Goal: Task Accomplishment & Management: Manage account settings

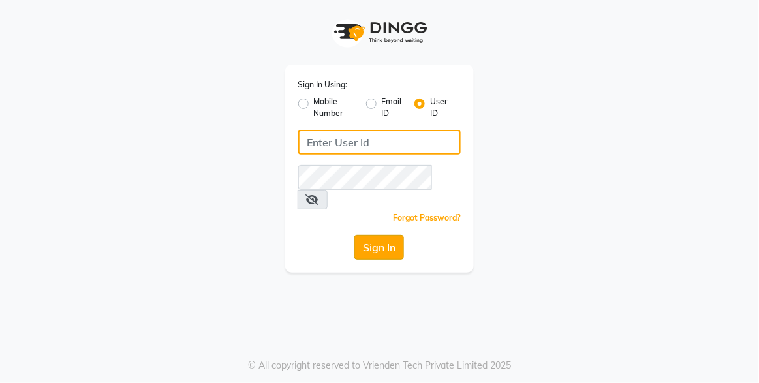
type input "xpressionsalon"
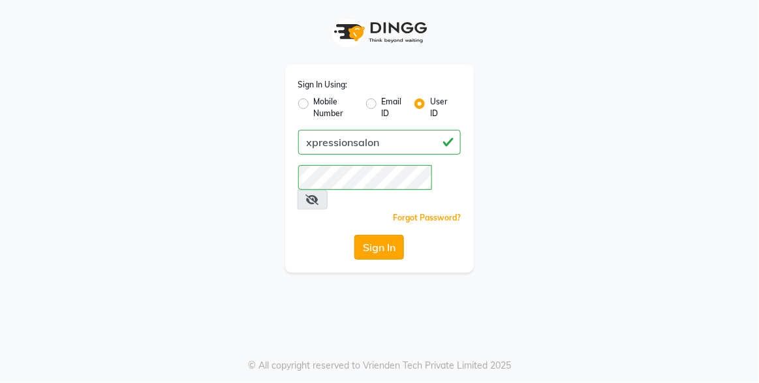
click at [373, 235] on button "Sign In" at bounding box center [380, 247] width 50 height 25
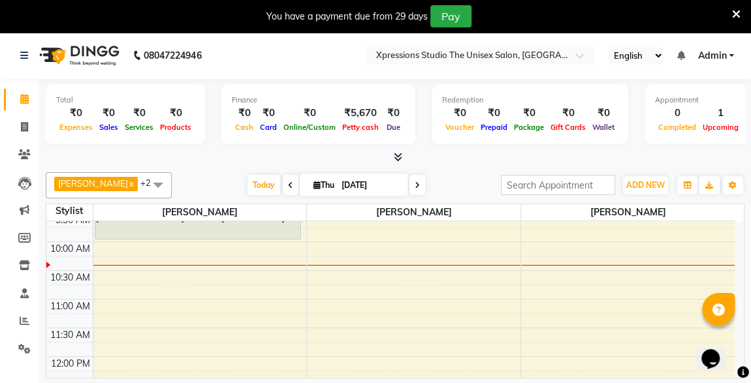
scroll to position [90, 0]
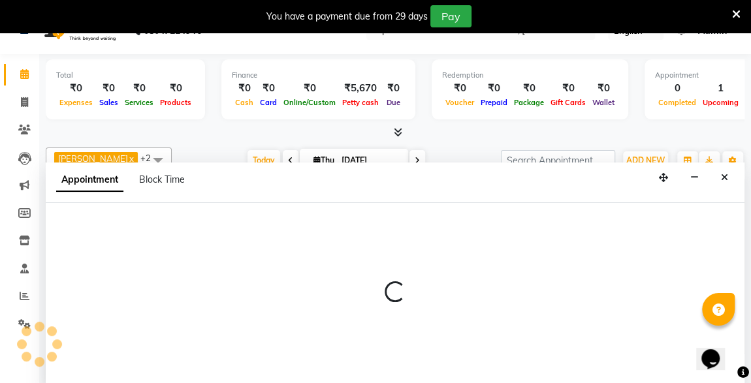
scroll to position [32, 0]
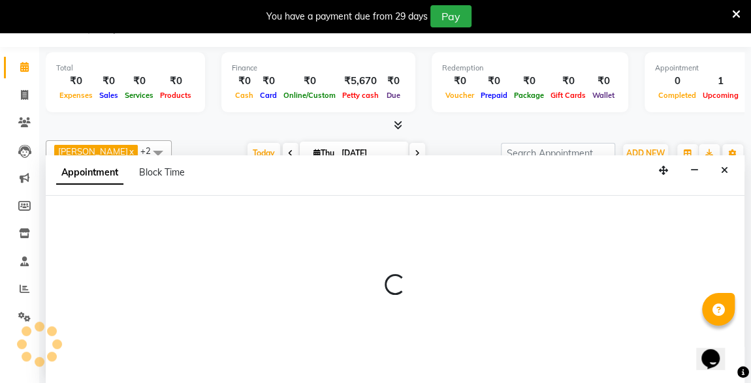
select select "57587"
select select "630"
select select "tentative"
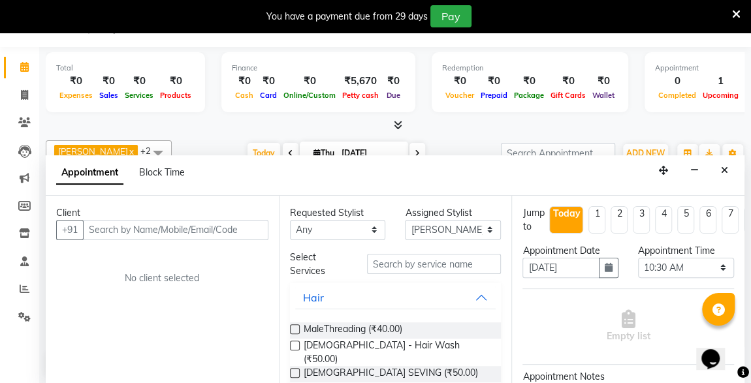
click at [137, 228] on input "text" at bounding box center [175, 230] width 185 height 20
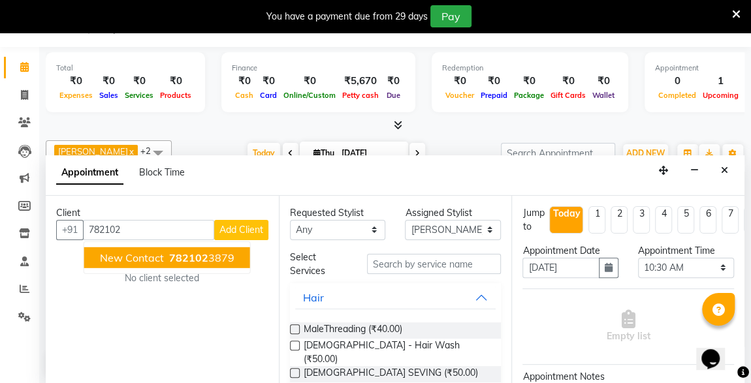
click at [159, 251] on span "New Contact" at bounding box center [132, 257] width 64 height 13
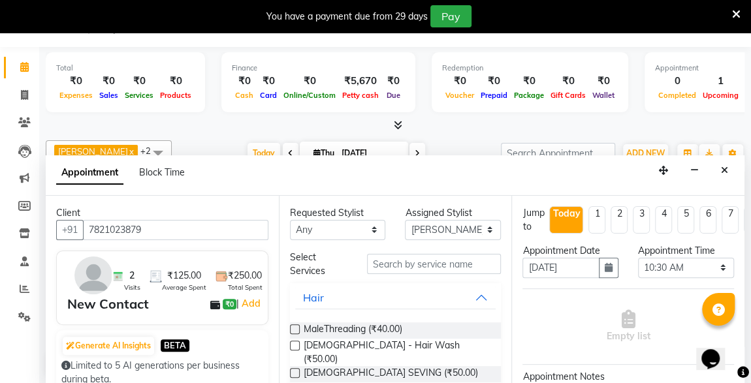
type input "7821023879"
click at [393, 267] on input "text" at bounding box center [434, 264] width 134 height 20
type input "b"
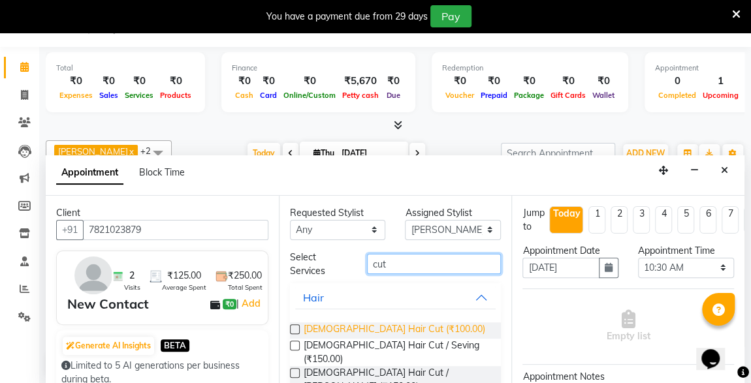
type input "cut"
click at [355, 324] on span "[DEMOGRAPHIC_DATA] Hair Cut (₹100.00)" at bounding box center [394, 331] width 181 height 16
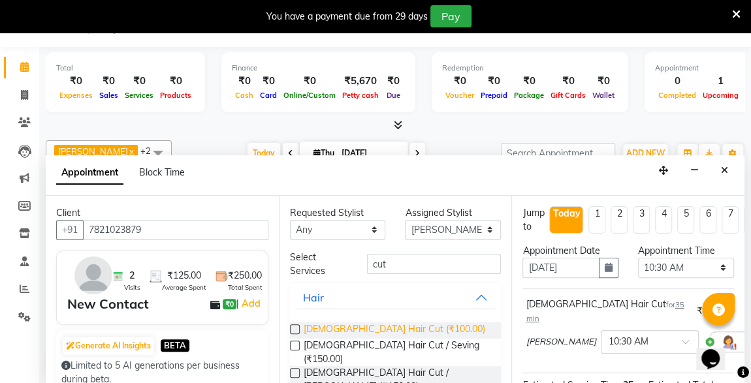
click at [356, 326] on span "[DEMOGRAPHIC_DATA] Hair Cut (₹100.00)" at bounding box center [394, 331] width 181 height 16
checkbox input "false"
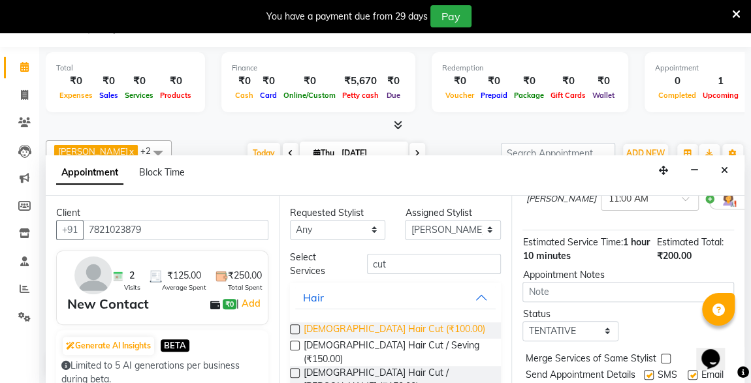
scroll to position [250, 0]
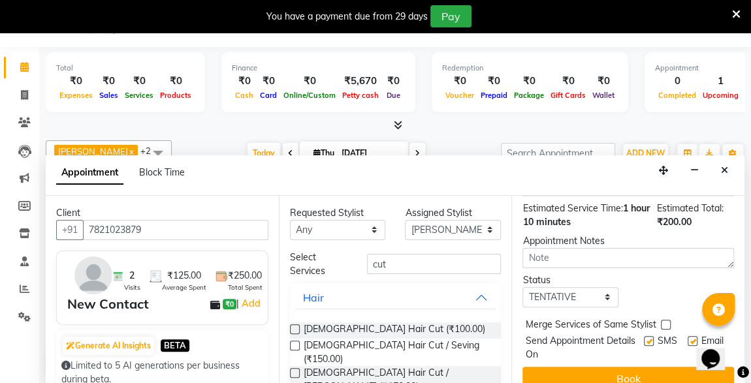
click at [644, 336] on label at bounding box center [649, 341] width 10 height 10
click at [644, 338] on input "checkbox" at bounding box center [648, 342] width 8 height 8
checkbox input "false"
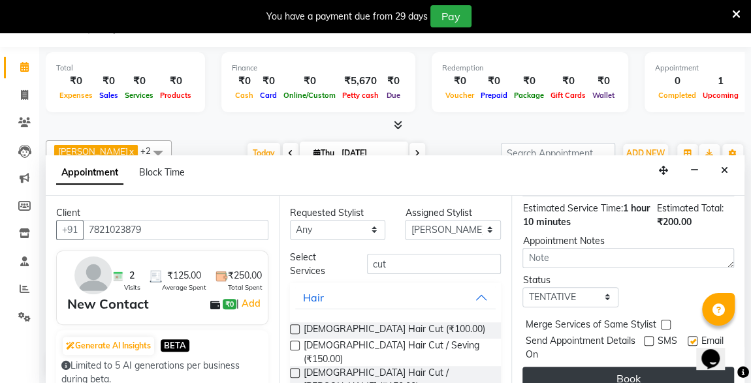
click at [664, 367] on button "Book" at bounding box center [628, 379] width 212 height 24
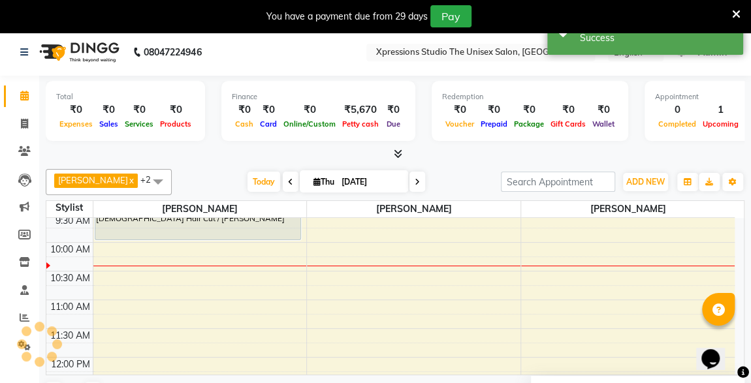
scroll to position [0, 0]
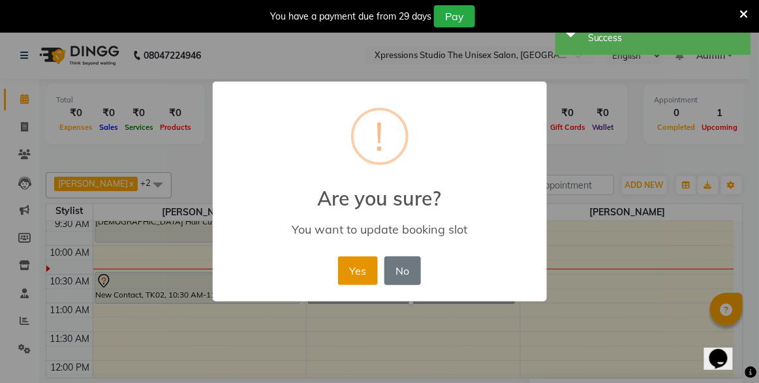
click at [360, 280] on button "Yes" at bounding box center [358, 271] width 40 height 29
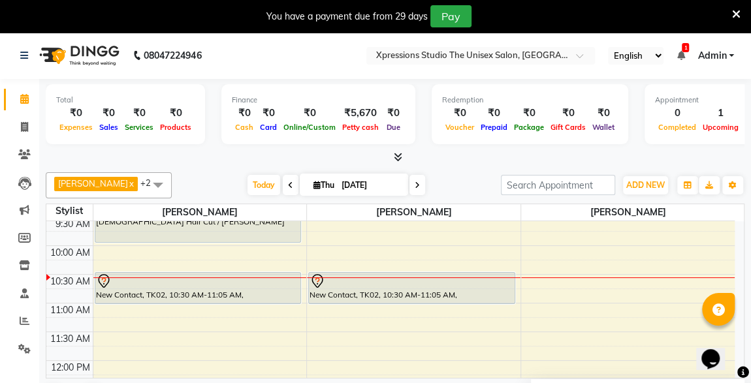
click at [680, 54] on icon at bounding box center [680, 55] width 8 height 9
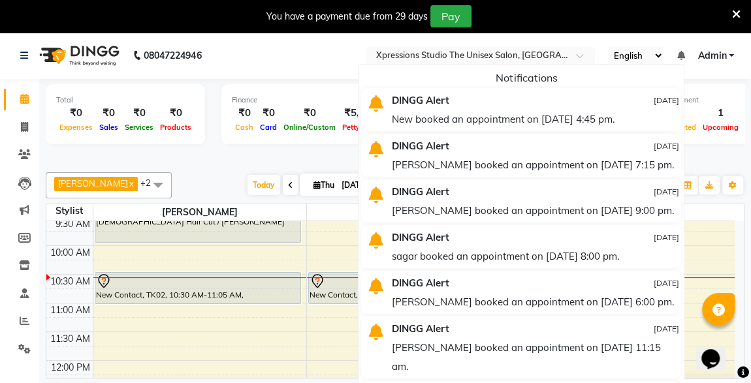
click at [591, 116] on div "New booked an appointment on [DATE] 4:45 pm." at bounding box center [535, 119] width 287 height 19
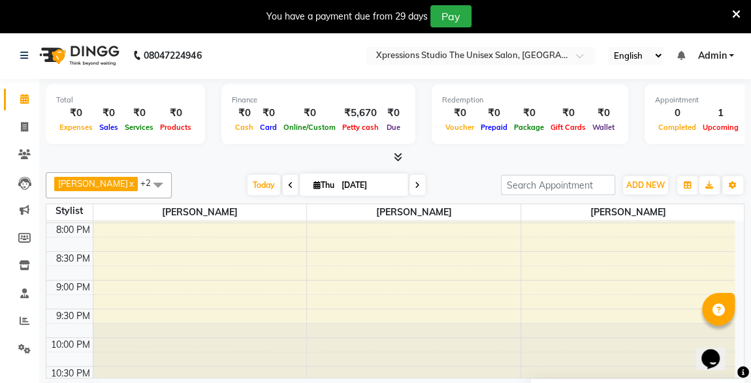
scroll to position [687, 0]
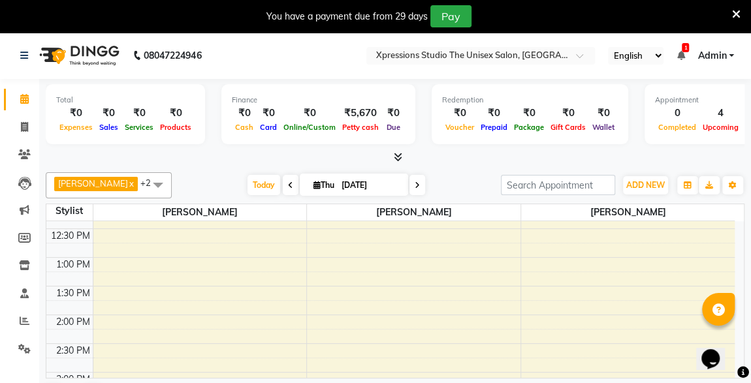
scroll to position [388, 0]
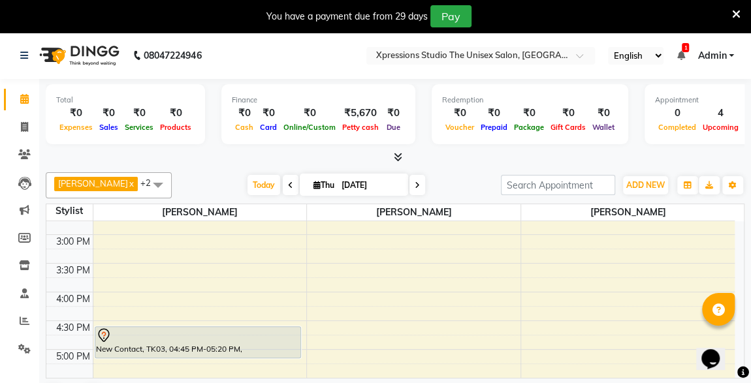
click at [224, 349] on div "New Contact, TK03, 04:45 PM-05:20 PM, Male Hair Cut" at bounding box center [198, 342] width 206 height 31
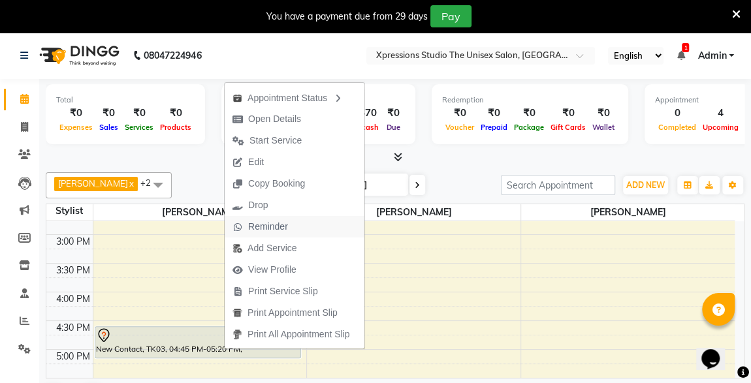
click at [261, 228] on span "Reminder" at bounding box center [268, 227] width 40 height 14
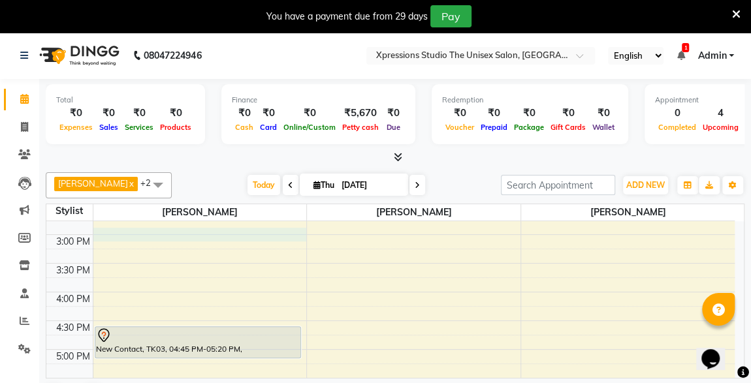
click at [261, 228] on div "8:00 AM 8:30 AM 9:00 AM 9:30 AM 10:00 AM 10:30 AM 11:00 AM 11:30 AM 12:00 PM 12…" at bounding box center [390, 263] width 688 height 861
select select "57587"
select select "tentative"
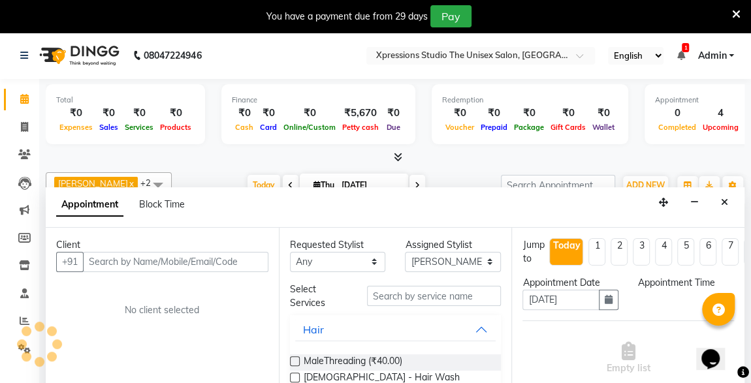
select select "900"
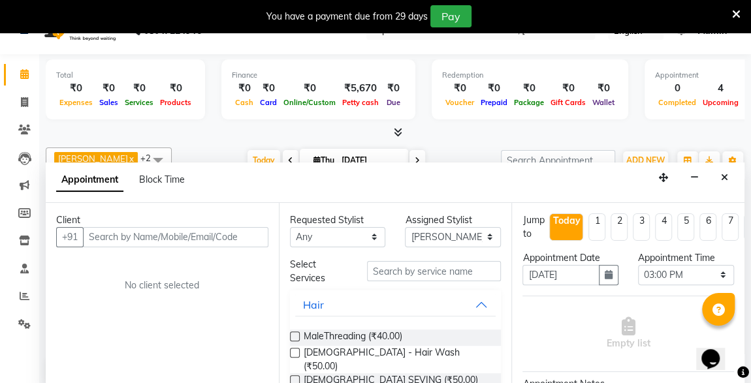
scroll to position [32, 0]
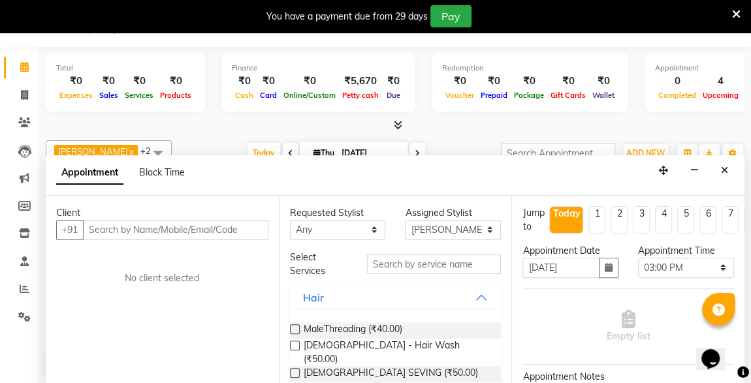
click at [475, 144] on div "Today Thu 04-09-2025" at bounding box center [336, 154] width 316 height 20
click at [335, 366] on span "[DEMOGRAPHIC_DATA] SEVING (₹50.00)" at bounding box center [391, 374] width 174 height 16
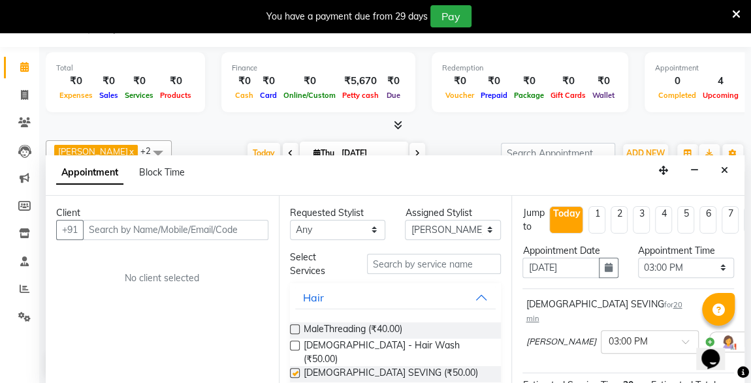
checkbox input "false"
